Goal: Task Accomplishment & Management: Use online tool/utility

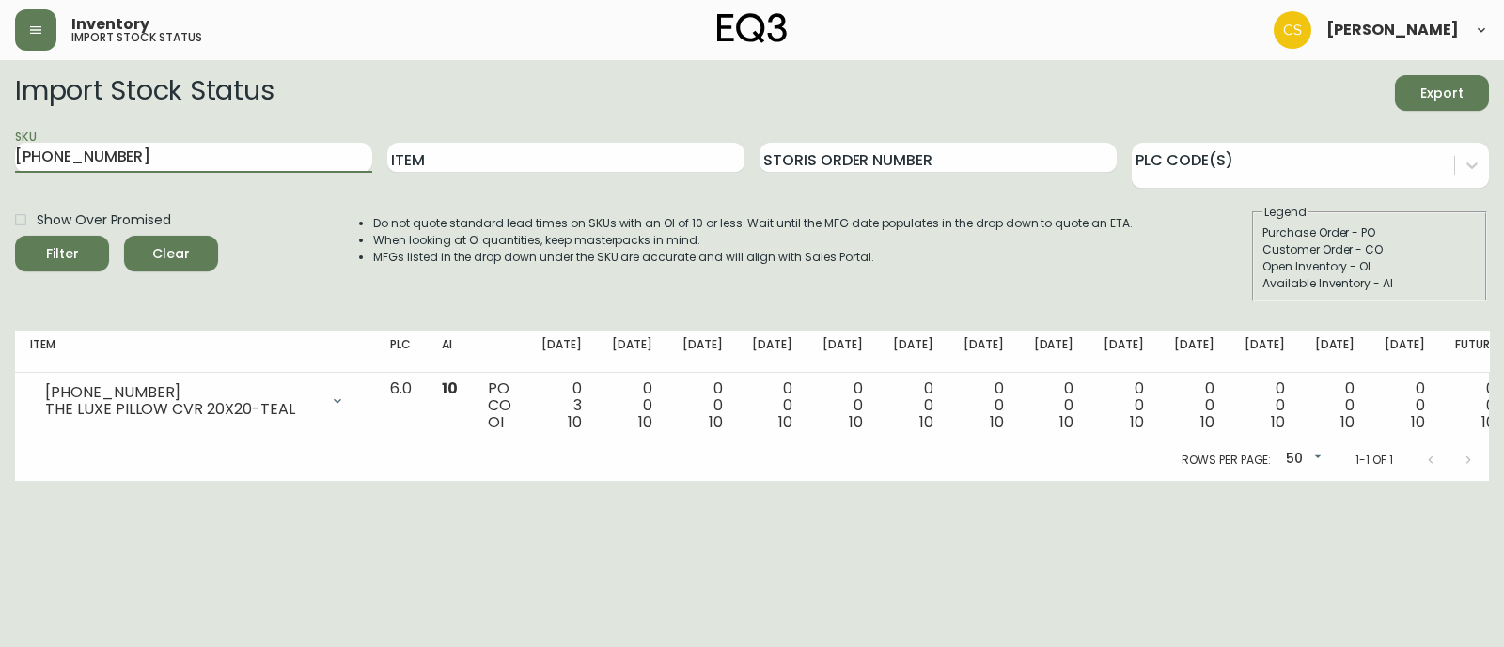
drag, startPoint x: 153, startPoint y: 162, endPoint x: -42, endPoint y: 145, distance: 196.2
click at [0, 145] on html "Inventory import stock status [PERSON_NAME] Import Stock Status Export SKU [PHO…" at bounding box center [752, 240] width 1504 height 481
click at [513, 149] on input "Item" at bounding box center [565, 158] width 357 height 30
type input "down"
click at [15, 236] on button "Filter" at bounding box center [62, 254] width 94 height 36
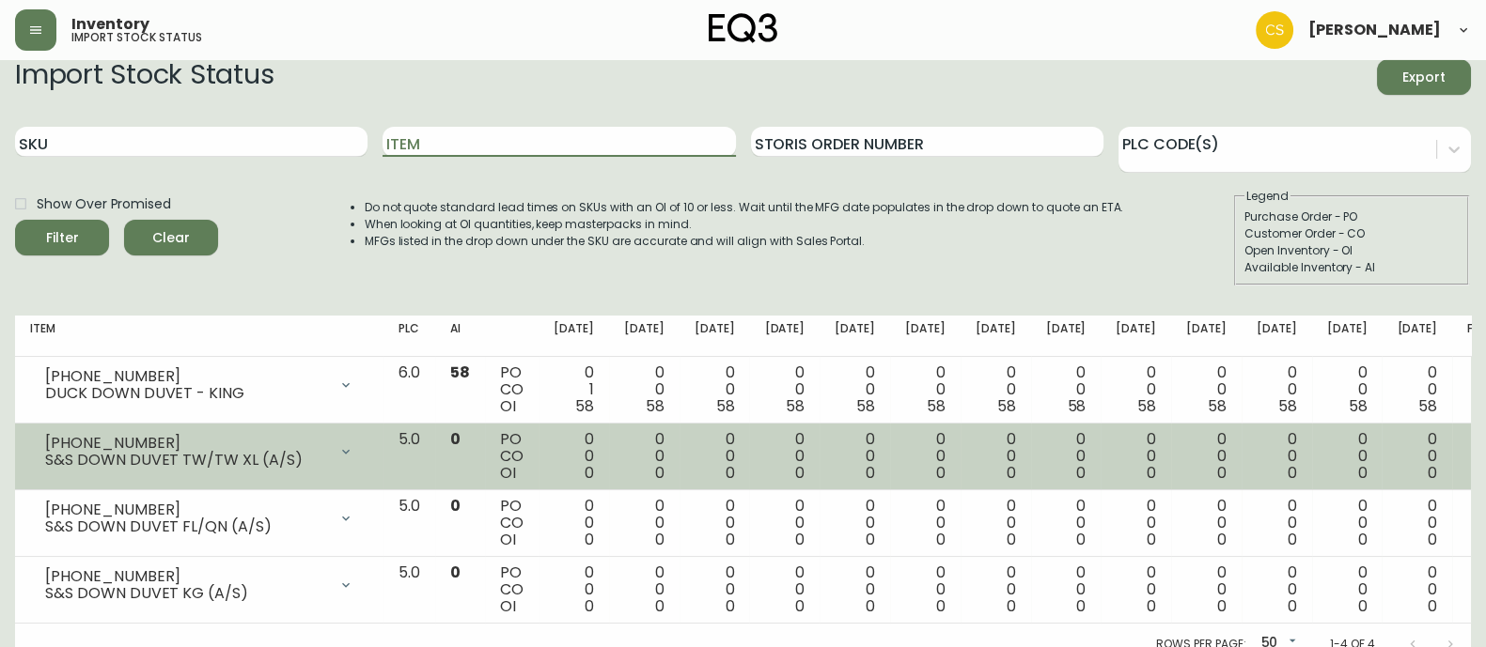
scroll to position [32, 0]
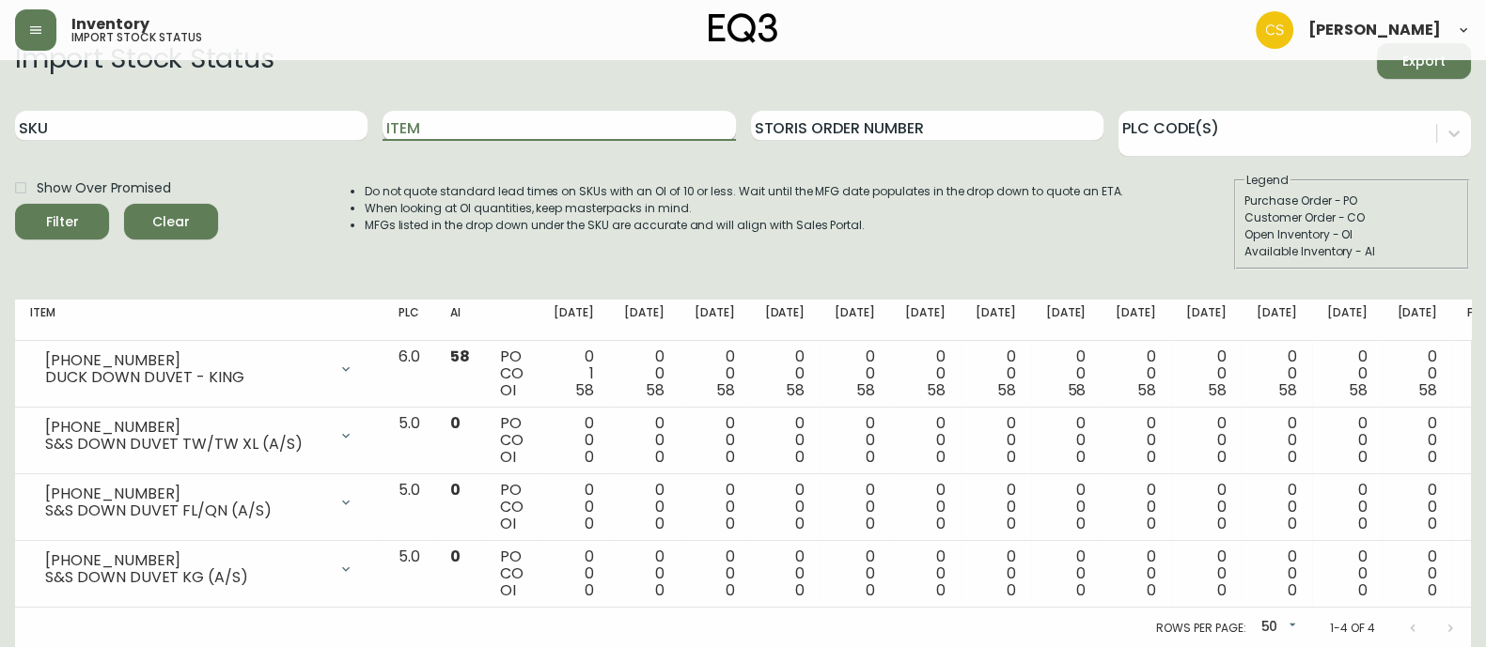
click at [460, 117] on input "Item" at bounding box center [558, 126] width 352 height 30
click at [437, 120] on input "Item" at bounding box center [558, 126] width 352 height 30
type input "sheet"
click at [15, 204] on button "Filter" at bounding box center [62, 222] width 94 height 36
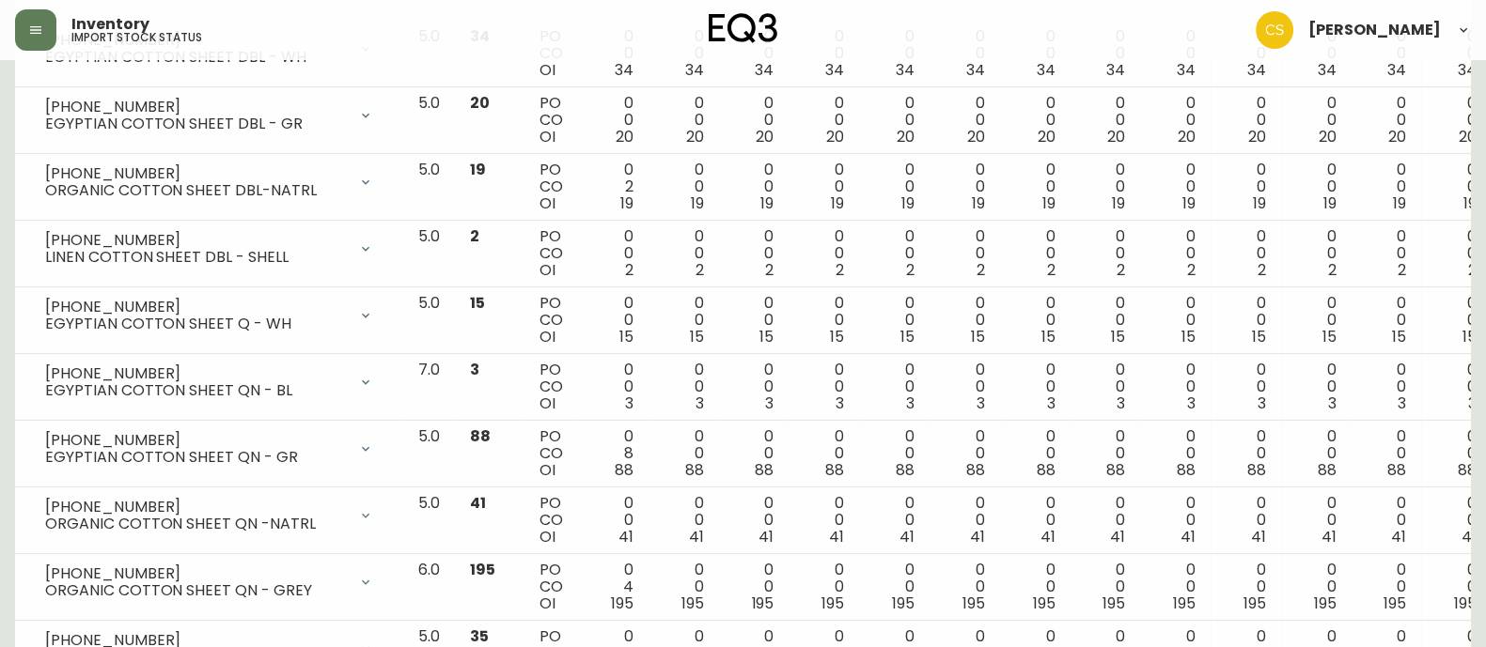
scroll to position [0, 0]
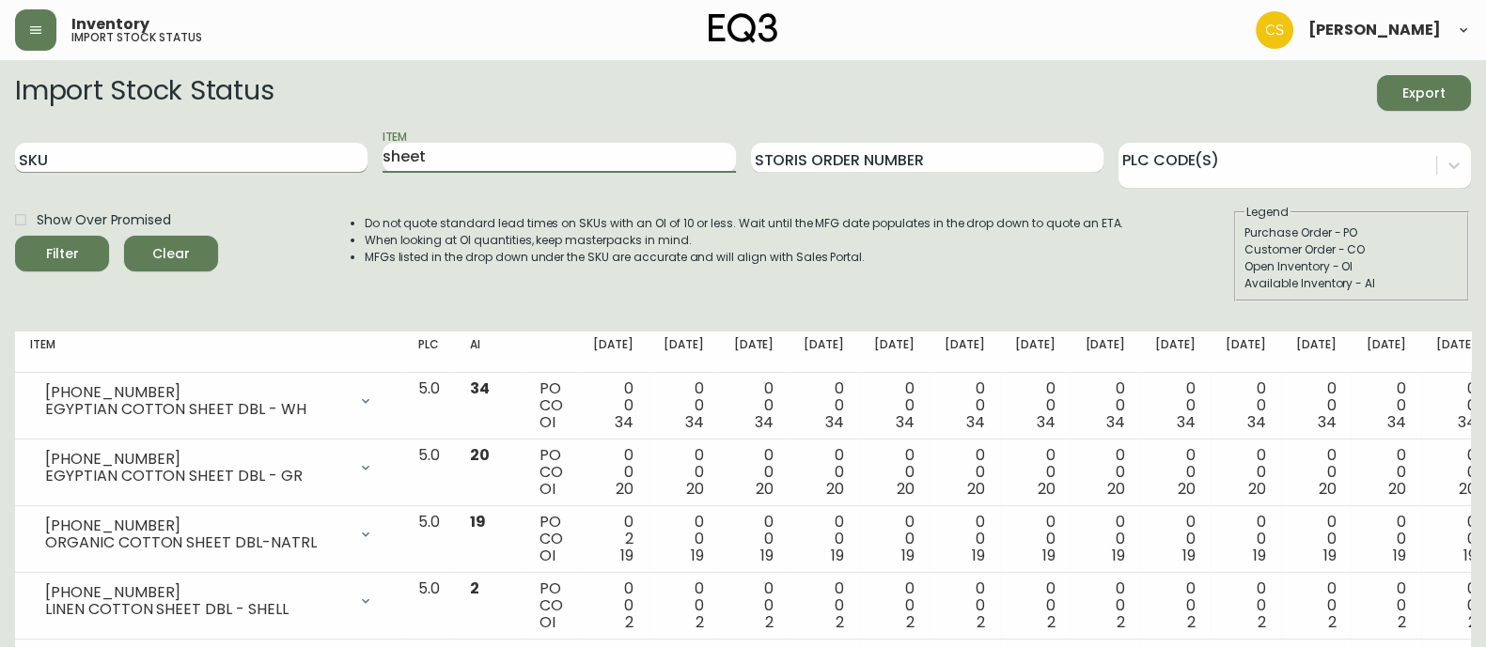
drag, startPoint x: 462, startPoint y: 162, endPoint x: 320, endPoint y: 154, distance: 142.1
click at [320, 154] on div "SKU Item sheet Storis Order Number PLC Code(s)" at bounding box center [743, 158] width 1456 height 61
click at [320, 154] on input "SKU" at bounding box center [191, 158] width 352 height 30
paste input "[PHONE_NUMBER]"
click at [15, 236] on button "Filter" at bounding box center [62, 254] width 94 height 36
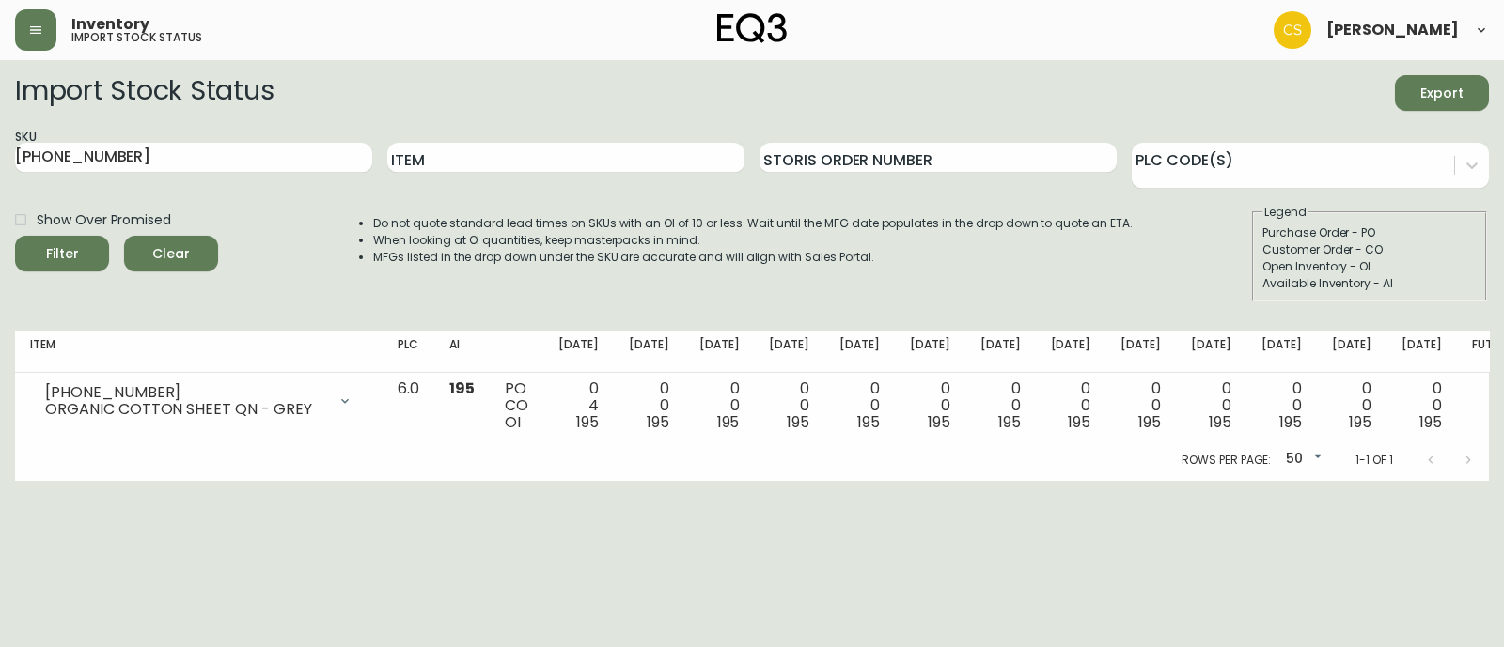
drag, startPoint x: 176, startPoint y: 131, endPoint x: -34, endPoint y: 133, distance: 209.6
click at [0, 133] on html "Inventory import stock status [PERSON_NAME] Import Stock Status Export SKU [PHO…" at bounding box center [752, 240] width 1504 height 481
drag, startPoint x: 152, startPoint y: 159, endPoint x: -70, endPoint y: 137, distance: 223.8
click at [0, 137] on html "Inventory import stock status [PERSON_NAME] Import Stock Status Export SKU [PHO…" at bounding box center [752, 240] width 1504 height 481
click at [15, 236] on button "Filter" at bounding box center [62, 254] width 94 height 36
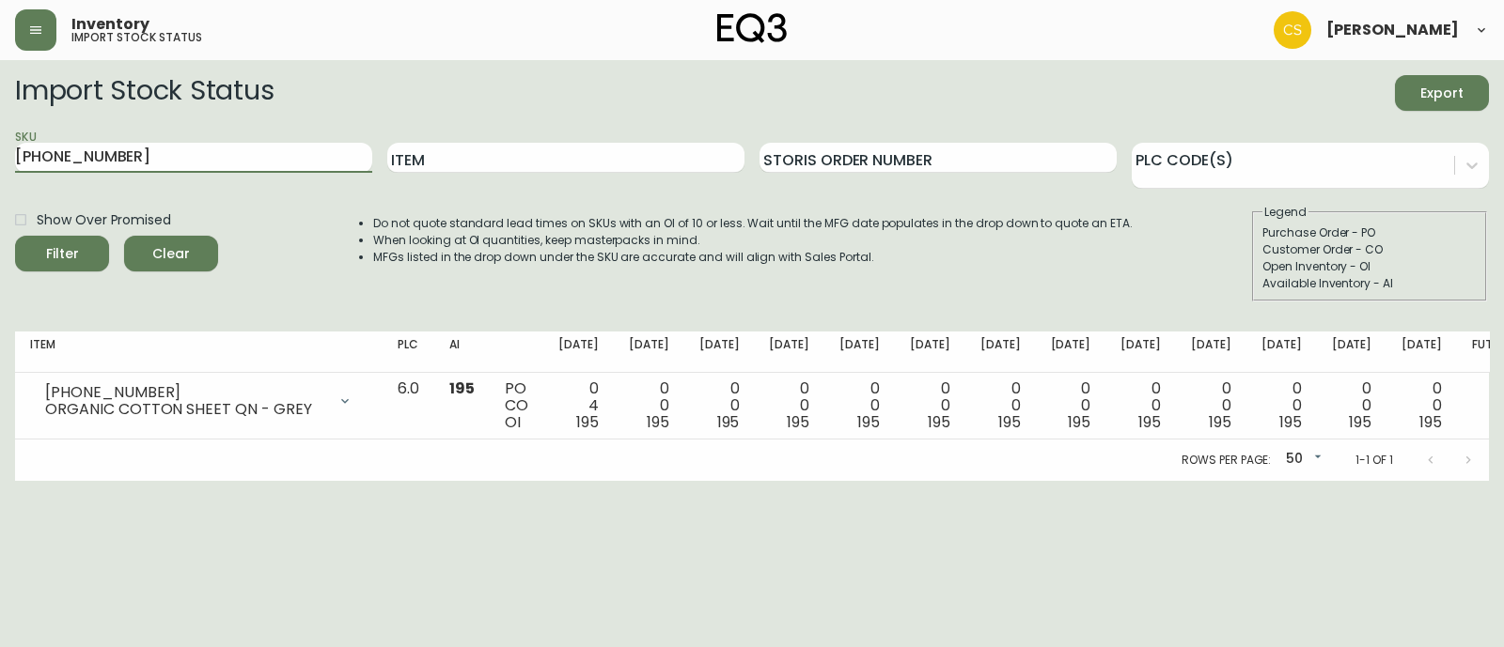
drag, startPoint x: 184, startPoint y: 148, endPoint x: -38, endPoint y: 156, distance: 221.9
click at [0, 156] on html "Inventory import stock status [PERSON_NAME] Import Stock Status Export SKU [PHO…" at bounding box center [752, 240] width 1504 height 481
paste input "4"
click at [15, 236] on button "Filter" at bounding box center [62, 254] width 94 height 36
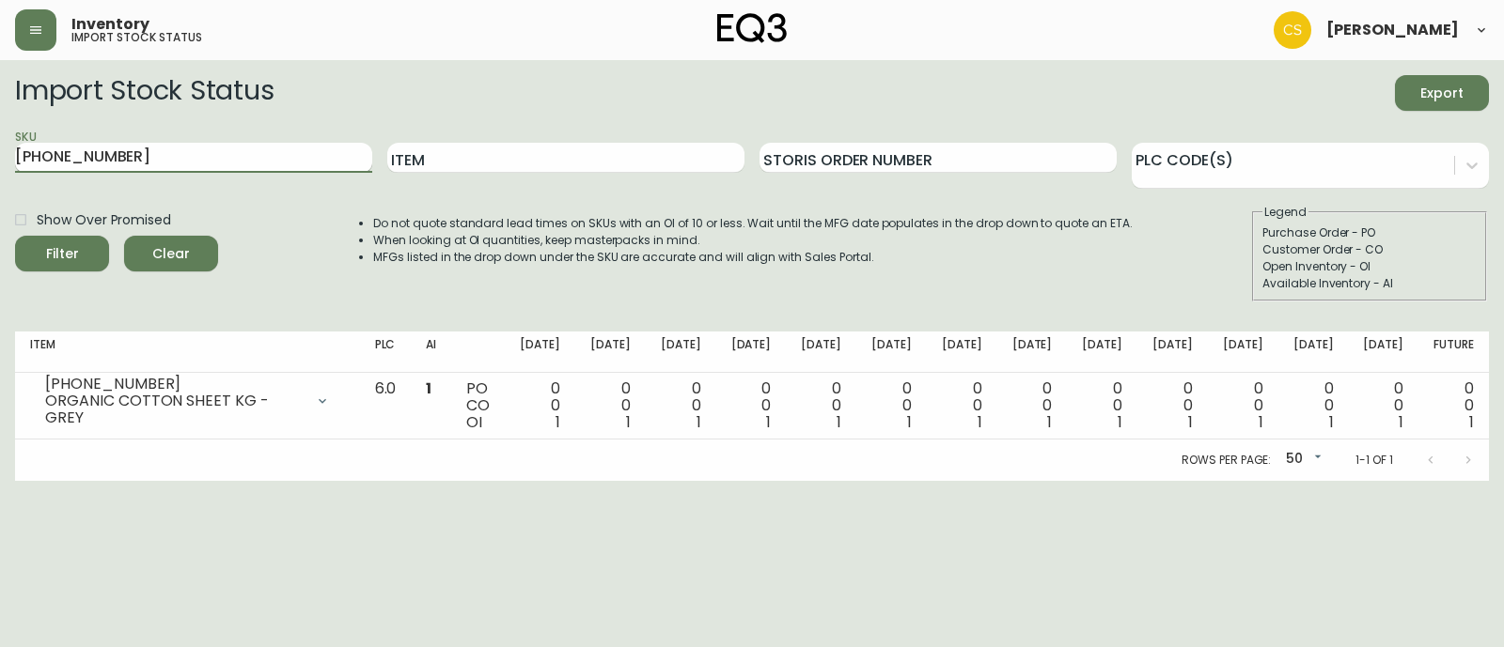
click at [69, 161] on input "[PHONE_NUMBER]" at bounding box center [193, 158] width 357 height 30
type input "[PHONE_NUMBER]"
click at [15, 236] on button "Filter" at bounding box center [62, 254] width 94 height 36
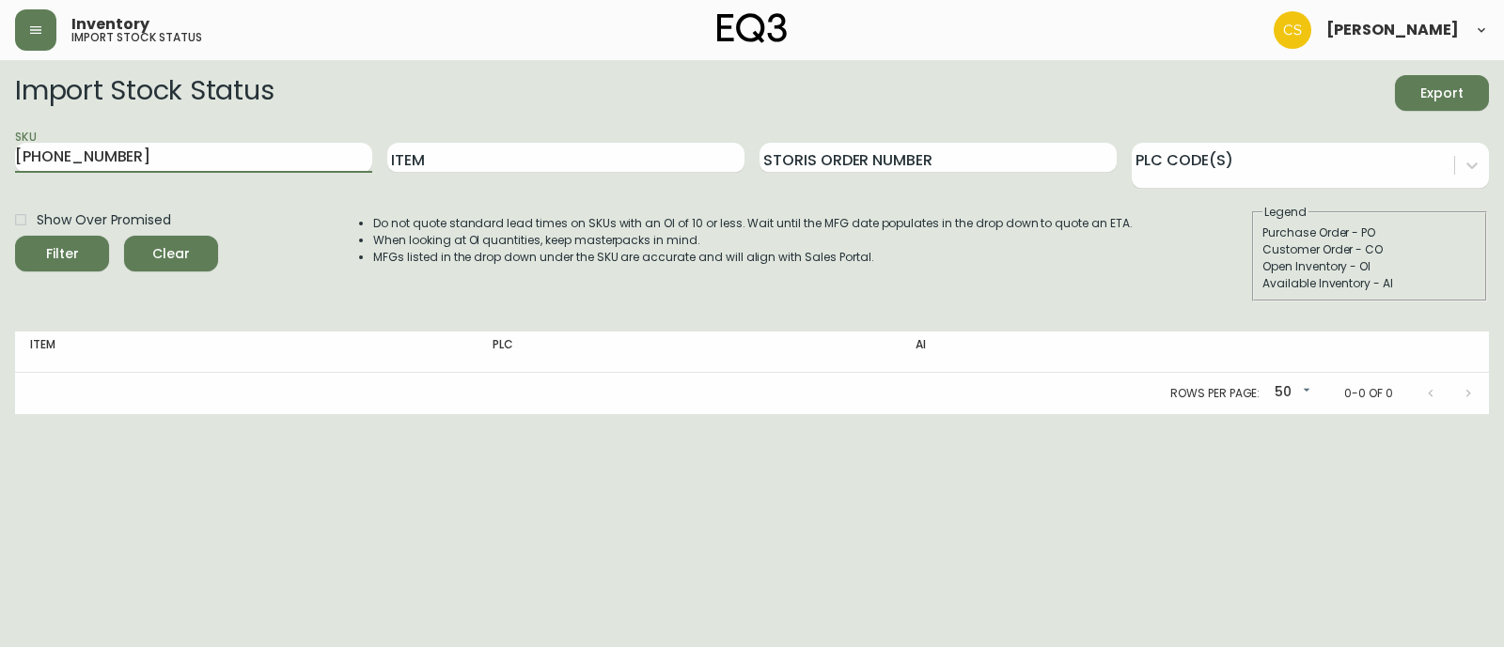
drag, startPoint x: 236, startPoint y: 166, endPoint x: -33, endPoint y: 199, distance: 270.8
click at [0, 199] on html "Inventory import stock status [PERSON_NAME] Import Stock Status Export SKU [PHO…" at bounding box center [752, 207] width 1504 height 414
click at [417, 161] on input "Item" at bounding box center [565, 158] width 357 height 30
type input "moncton"
click at [15, 236] on button "Filter" at bounding box center [62, 254] width 94 height 36
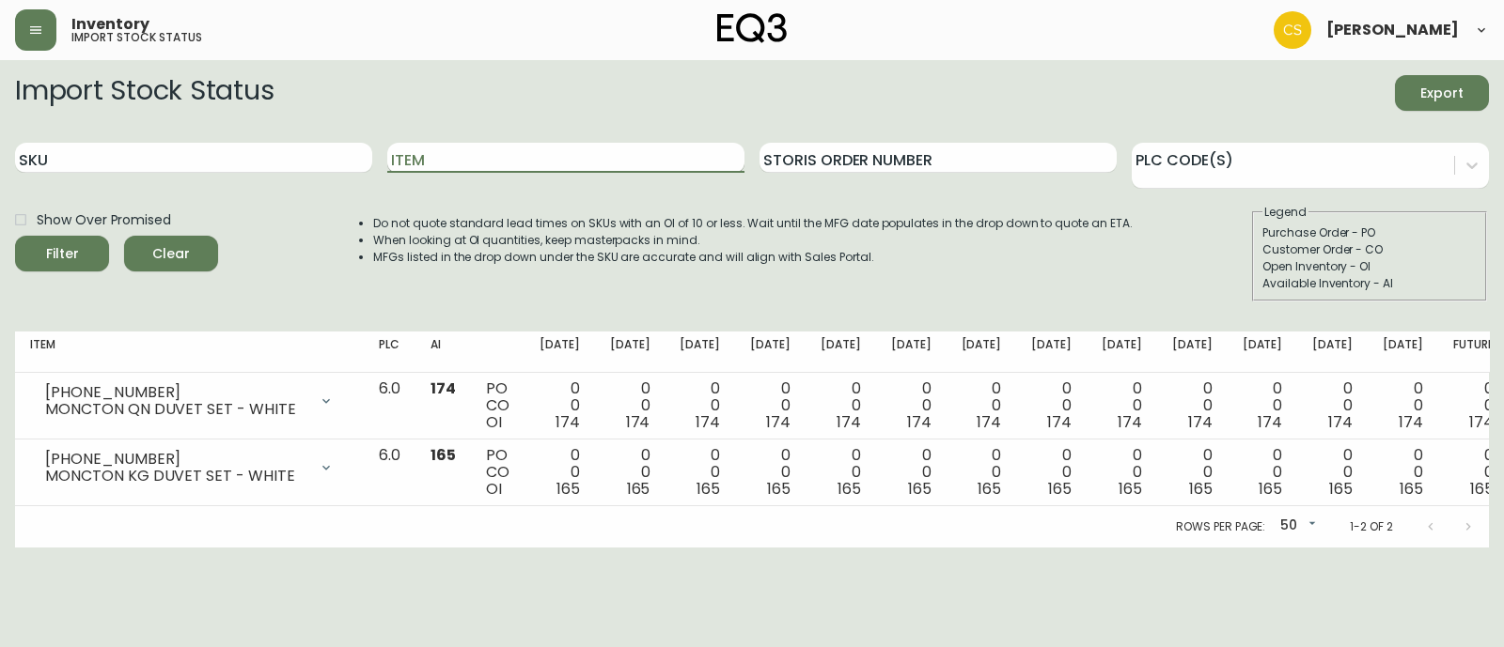
drag, startPoint x: 452, startPoint y: 155, endPoint x: 418, endPoint y: 151, distance: 34.0
click at [418, 151] on input "Item" at bounding box center [565, 158] width 357 height 30
click at [15, 236] on button "Filter" at bounding box center [62, 254] width 94 height 36
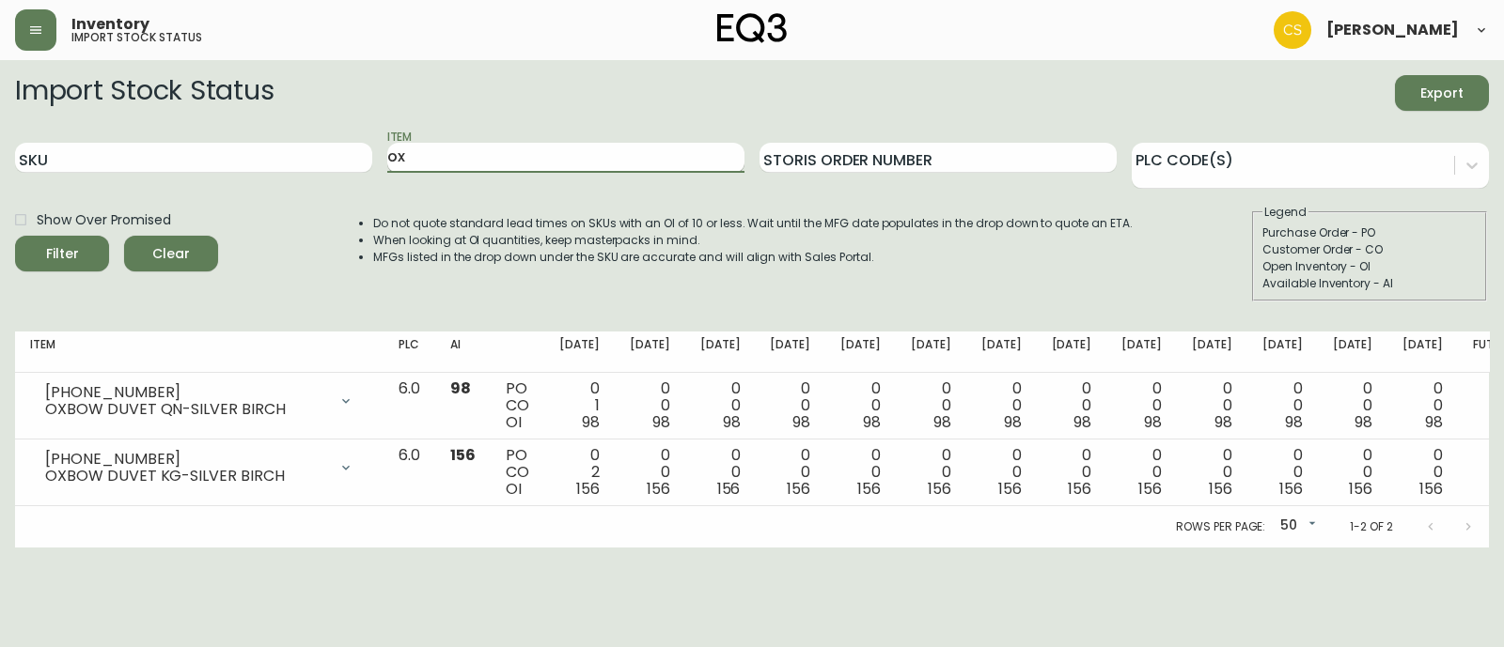
type input "o"
click at [15, 236] on button "Filter" at bounding box center [62, 254] width 94 height 36
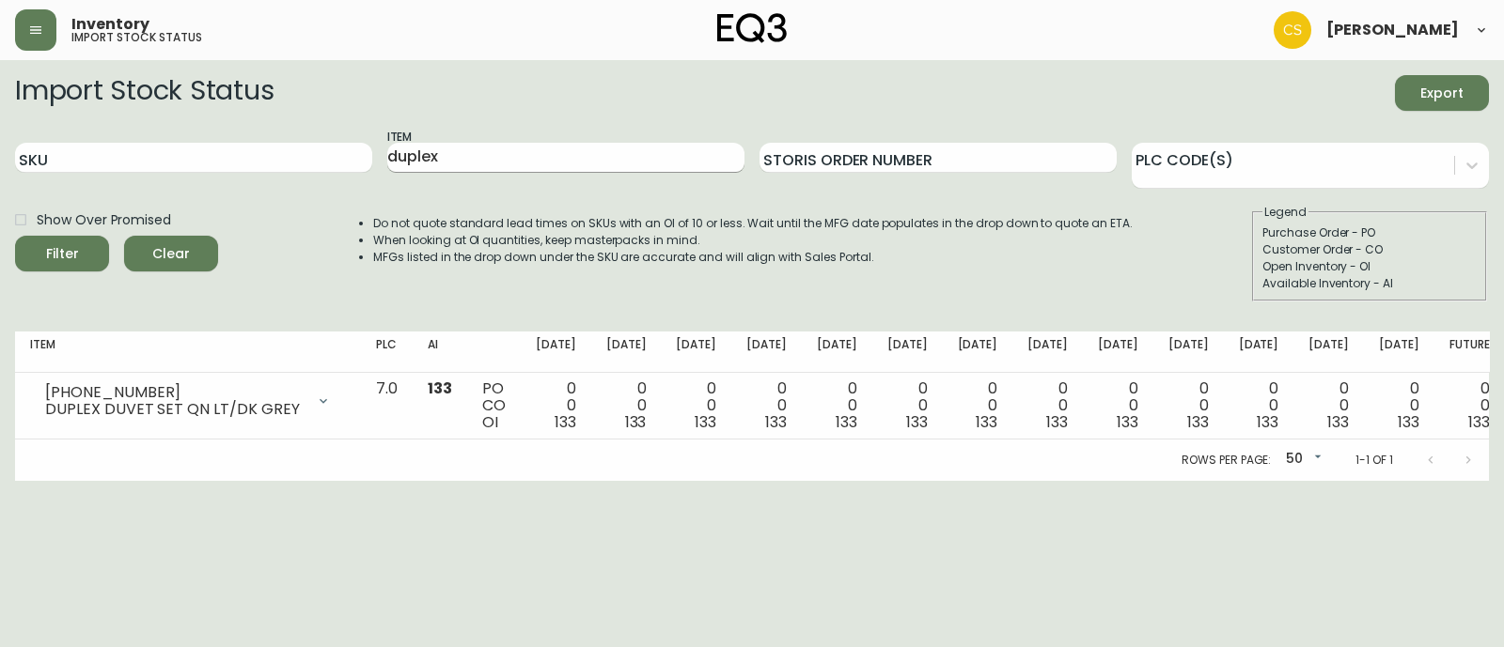
click at [554, 168] on input "duplex" at bounding box center [565, 158] width 357 height 30
drag, startPoint x: 421, startPoint y: 147, endPoint x: 350, endPoint y: 142, distance: 71.6
click at [350, 142] on div "SKU Item duplex Storis Order Number PLC Code(s)" at bounding box center [751, 158] width 1473 height 61
click at [15, 236] on button "Filter" at bounding box center [62, 254] width 94 height 36
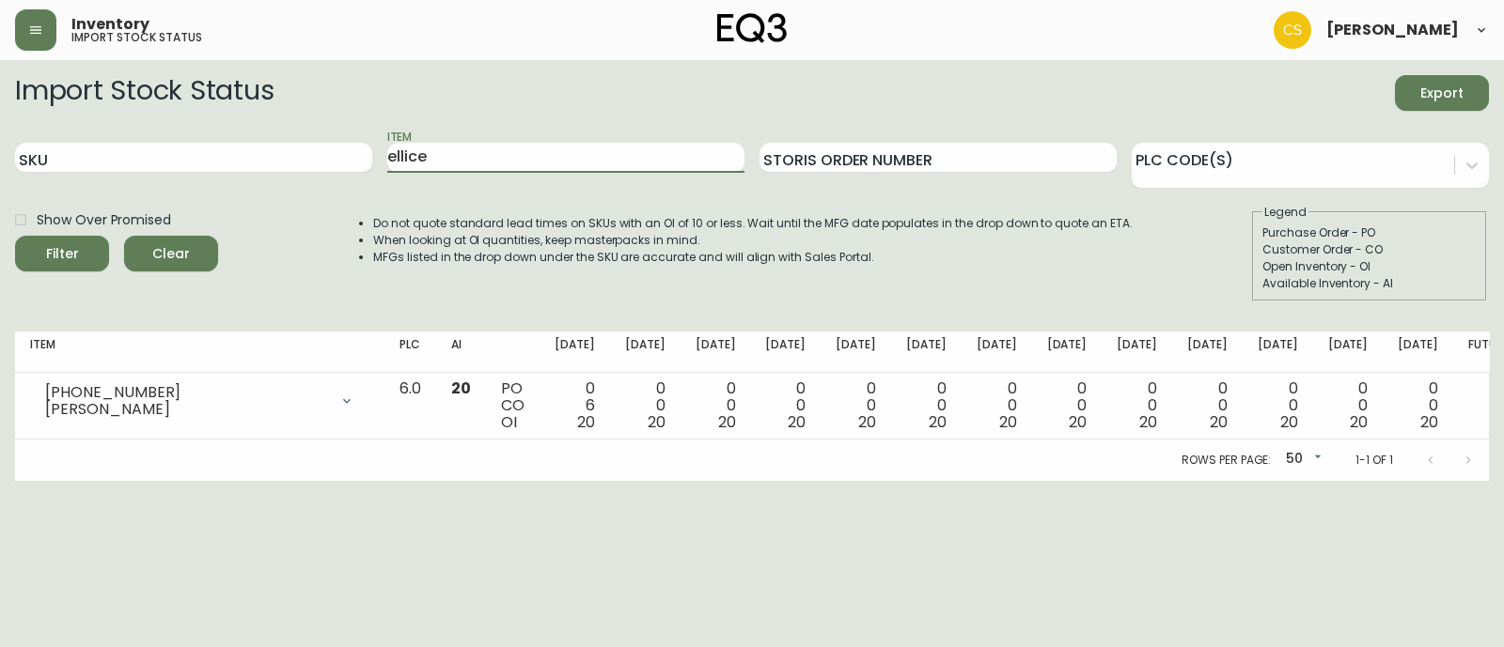
drag, startPoint x: 441, startPoint y: 157, endPoint x: 379, endPoint y: 156, distance: 62.0
click at [379, 156] on div "SKU Item ellice Storis Order Number PLC Code(s)" at bounding box center [751, 158] width 1473 height 61
click at [15, 236] on button "Filter" at bounding box center [62, 254] width 94 height 36
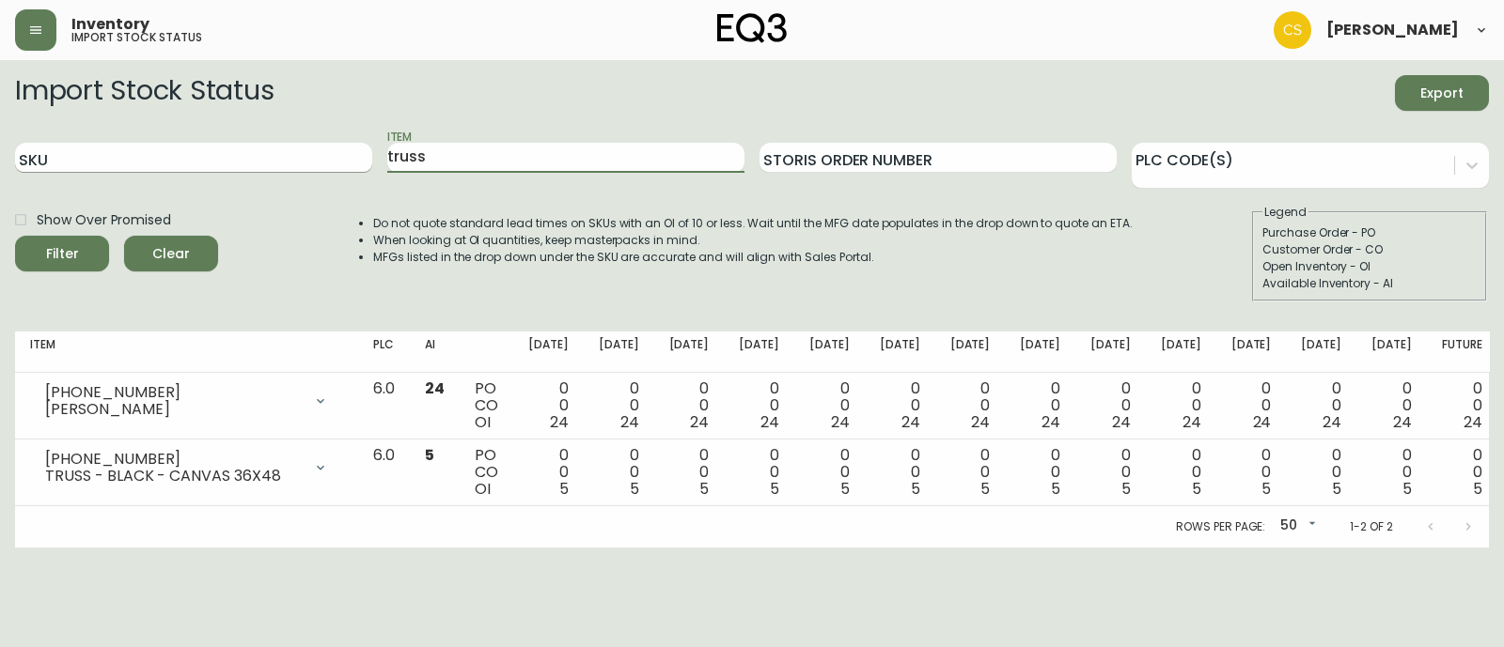
drag, startPoint x: 445, startPoint y: 158, endPoint x: 334, endPoint y: 155, distance: 111.9
click at [334, 155] on div "SKU Item truss Storis Order Number PLC Code(s)" at bounding box center [751, 158] width 1473 height 61
click at [15, 236] on button "Filter" at bounding box center [62, 254] width 94 height 36
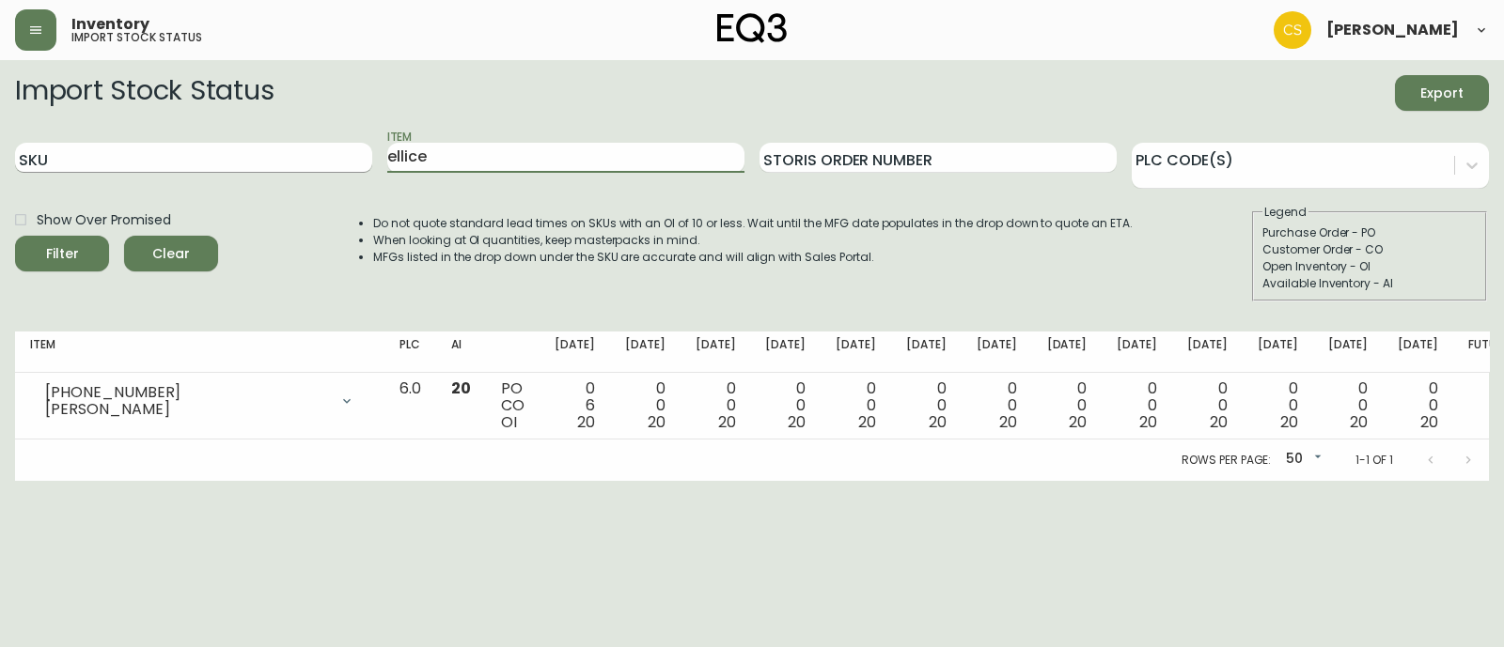
click at [15, 236] on button "Filter" at bounding box center [62, 254] width 94 height 36
drag, startPoint x: 503, startPoint y: 155, endPoint x: 350, endPoint y: 149, distance: 153.3
click at [350, 149] on div "SKU Item ellice Storis Order Number PLC Code(s)" at bounding box center [751, 158] width 1473 height 61
type input "sheet"
click at [15, 236] on button "Filter" at bounding box center [62, 254] width 94 height 36
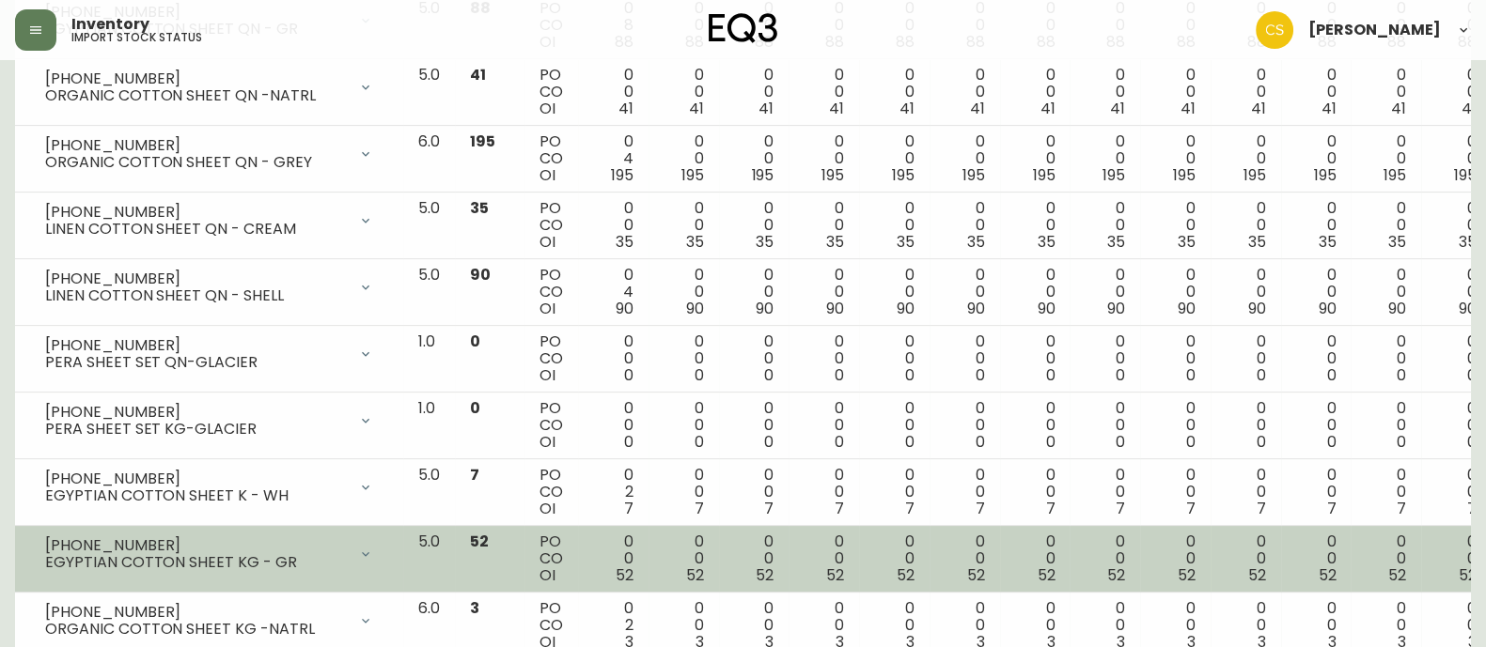
scroll to position [705, 0]
